Goal: Transaction & Acquisition: Subscribe to service/newsletter

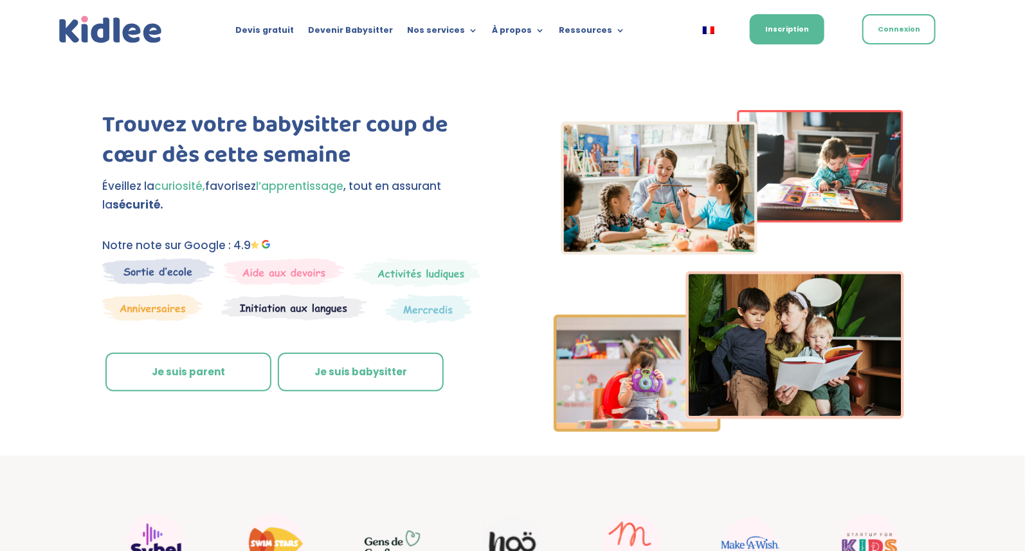
click at [223, 374] on link "Je suis parent" at bounding box center [188, 371] width 166 height 39
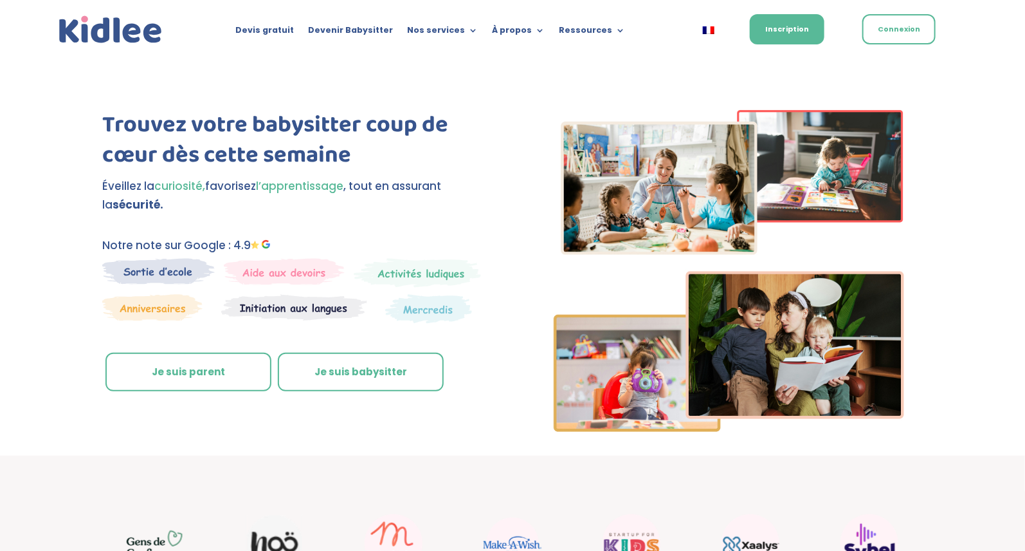
click at [187, 367] on link "Je suis parent" at bounding box center [188, 371] width 166 height 39
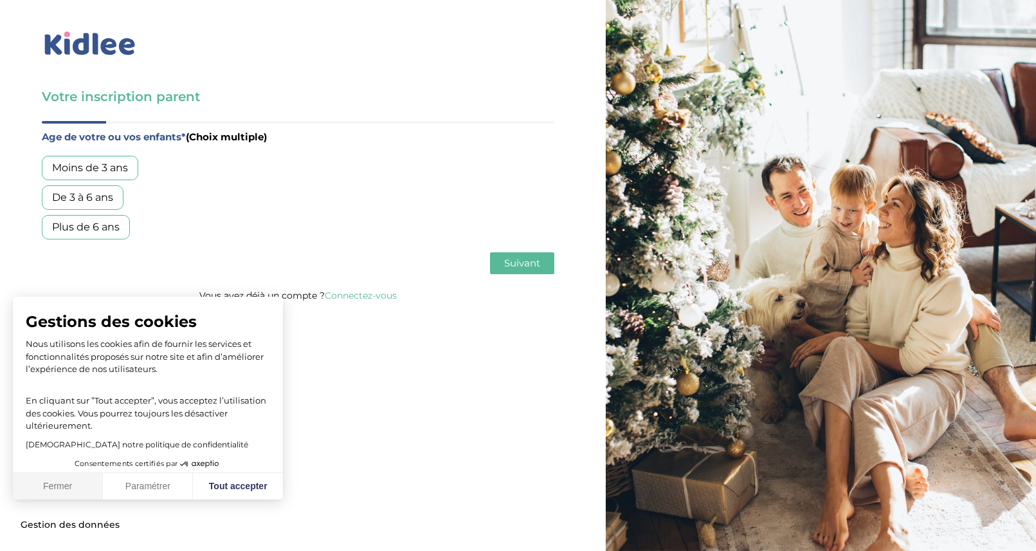
click at [62, 486] on button "Fermer" at bounding box center [58, 486] width 90 height 27
